Goal: Transaction & Acquisition: Book appointment/travel/reservation

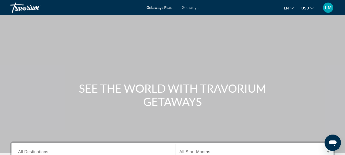
click at [191, 9] on span "Getaways" at bounding box center [190, 8] width 17 height 4
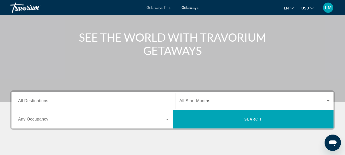
click at [29, 101] on span "All Destinations" at bounding box center [33, 101] width 30 height 4
click at [29, 101] on input "Destination All Destinations" at bounding box center [93, 101] width 150 height 6
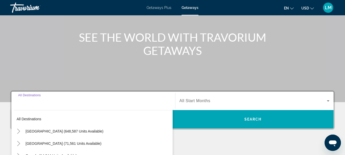
scroll to position [125, 0]
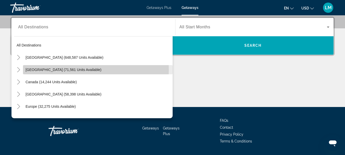
click at [50, 70] on span "[GEOGRAPHIC_DATA] (71,561 units available)" at bounding box center [64, 70] width 76 height 4
type input "**********"
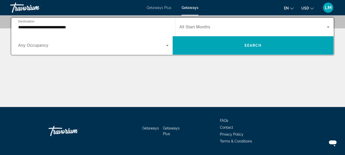
click at [34, 45] on span "Any Occupancy" at bounding box center [33, 45] width 30 height 4
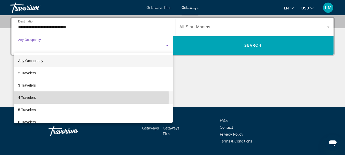
click at [36, 98] on span "4 Travelers" at bounding box center [27, 97] width 18 height 6
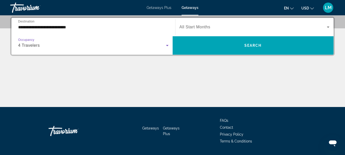
click at [329, 27] on icon "Search widget" at bounding box center [328, 27] width 6 height 6
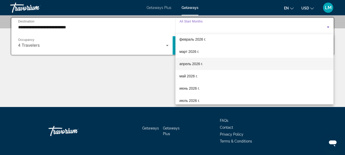
scroll to position [51, 0]
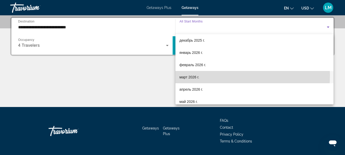
click at [200, 75] on mat-option "март 2026 г." at bounding box center [254, 77] width 158 height 12
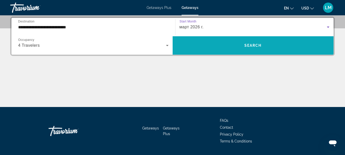
click at [249, 45] on span "Search" at bounding box center [252, 45] width 17 height 4
